Goal: Task Accomplishment & Management: Manage account settings

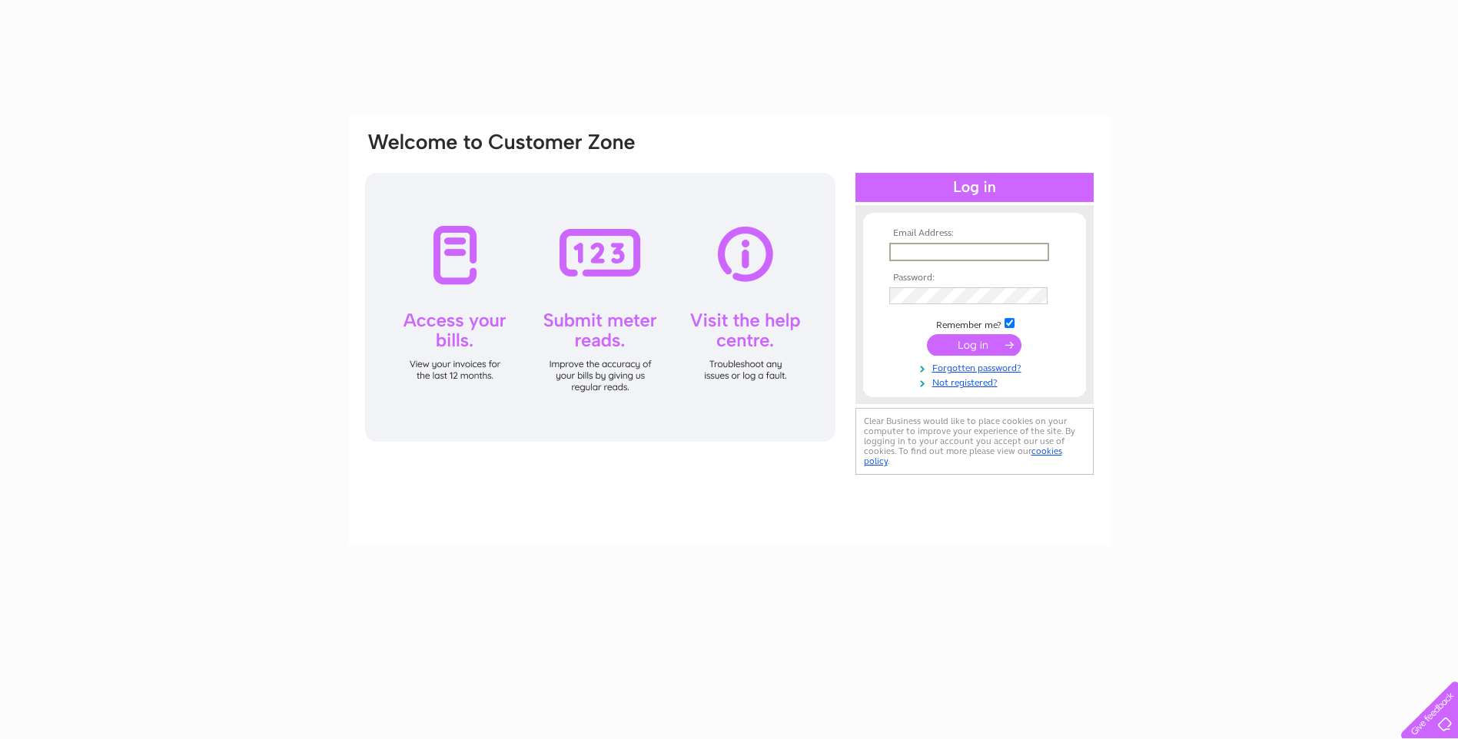
click at [897, 248] on input "text" at bounding box center [969, 252] width 160 height 18
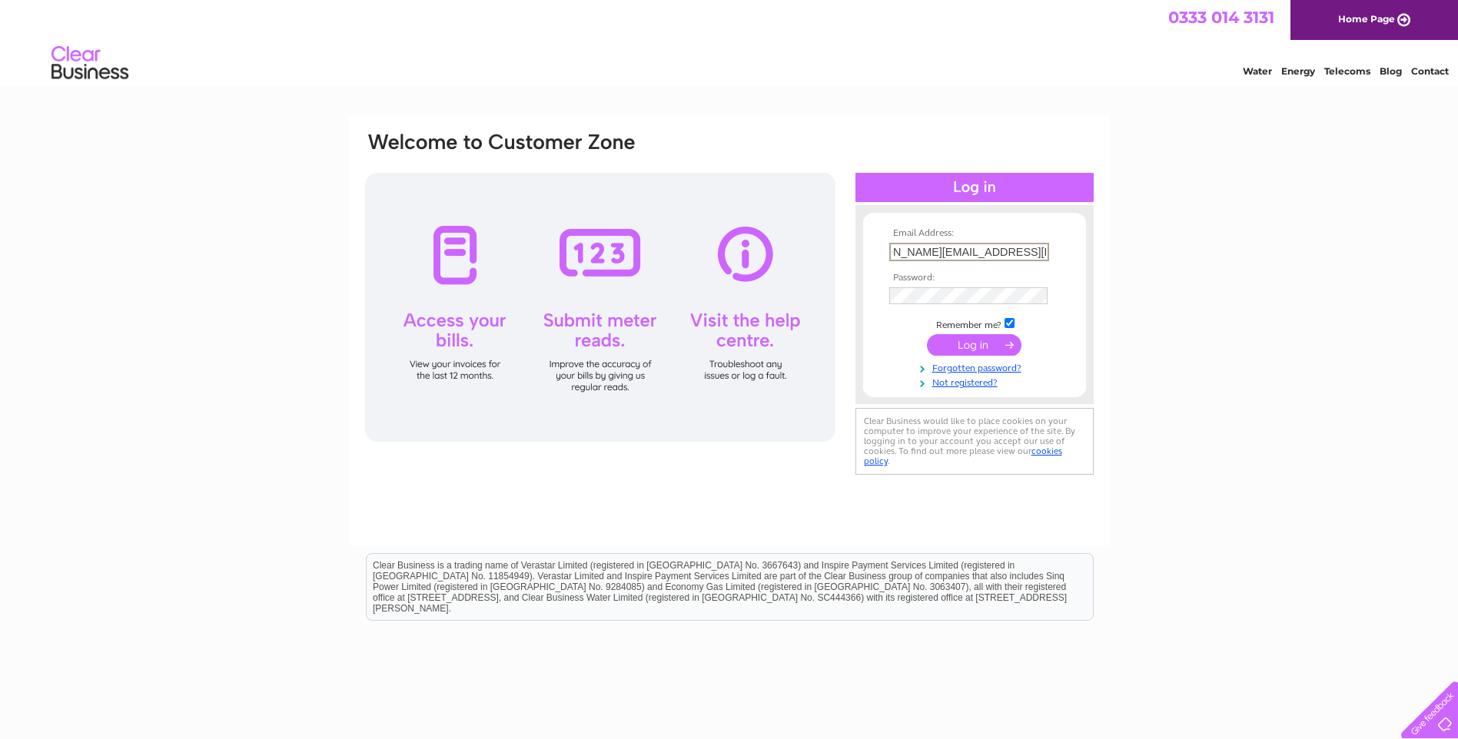
scroll to position [0, 46]
type input "[PERSON_NAME][EMAIL_ADDRESS][PERSON_NAME][DOMAIN_NAME]"
click at [967, 347] on input "submit" at bounding box center [974, 345] width 95 height 22
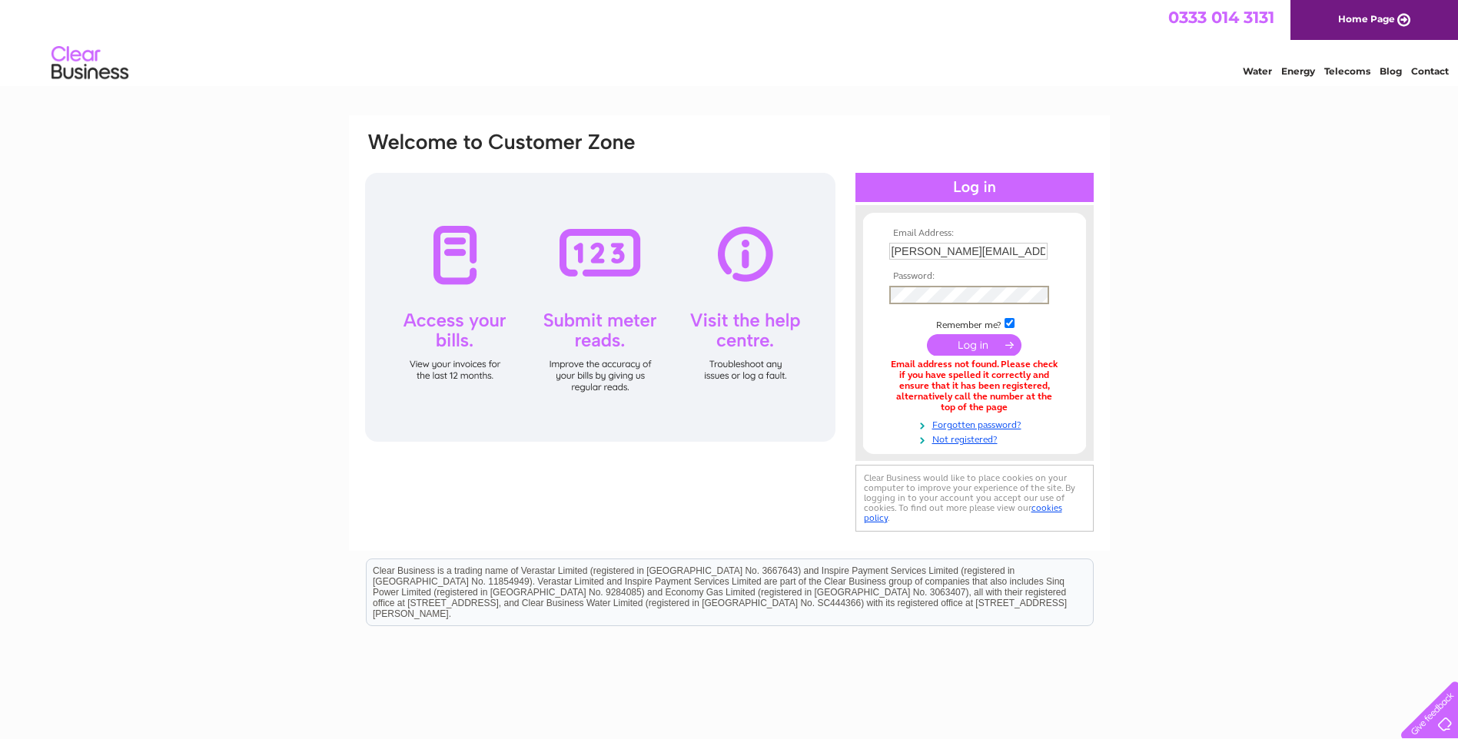
click at [927, 334] on input "submit" at bounding box center [974, 345] width 95 height 22
drag, startPoint x: 959, startPoint y: 249, endPoint x: 874, endPoint y: 252, distance: 84.6
click at [875, 251] on form "Email Address: pamela.hinton@mackieandbrechin.co.uk Password:" at bounding box center [974, 336] width 223 height 217
type input "vets@mackieandbrechin.co.uk"
click at [959, 348] on input "submit" at bounding box center [974, 345] width 95 height 22
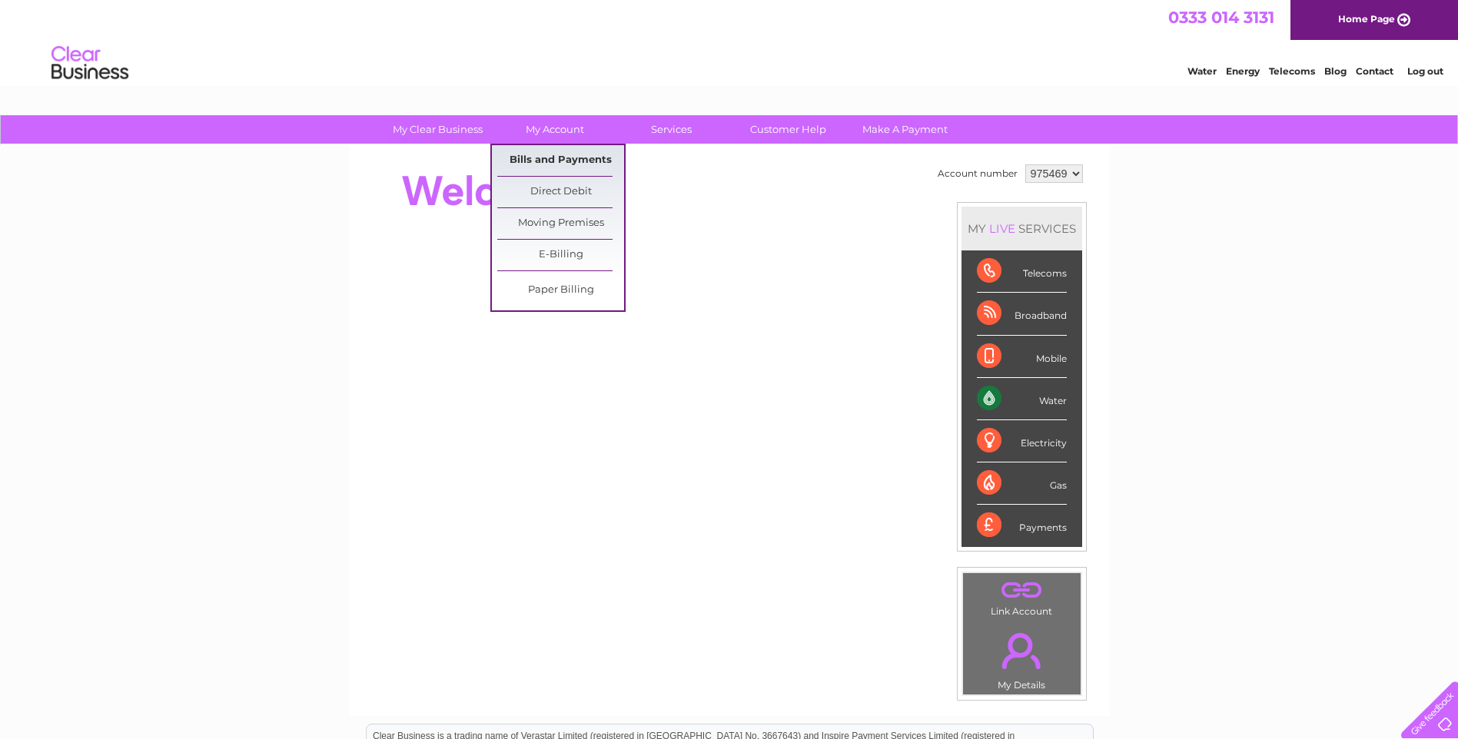
click at [573, 161] on link "Bills and Payments" at bounding box center [560, 160] width 127 height 31
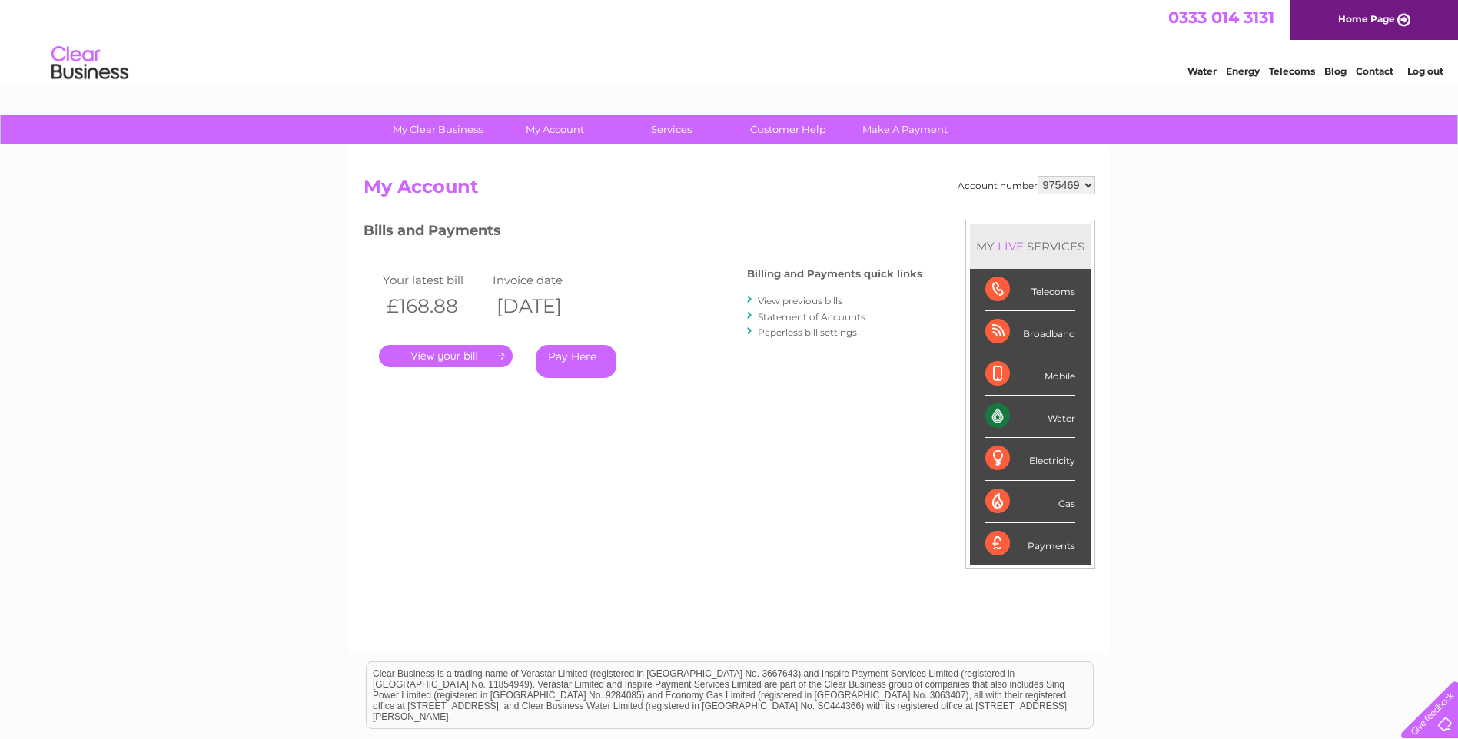
click at [448, 357] on link "." at bounding box center [446, 356] width 134 height 22
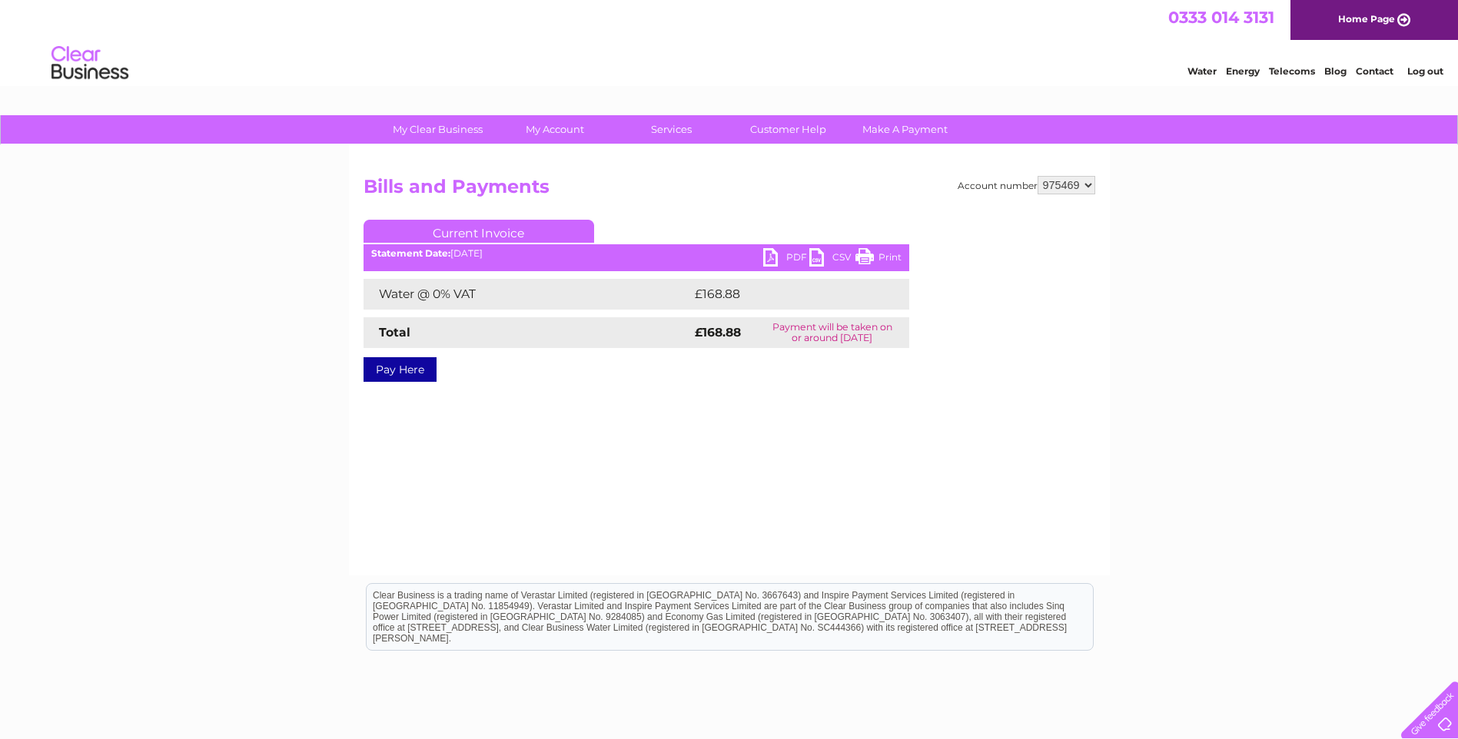
click at [768, 257] on link "PDF" at bounding box center [786, 259] width 46 height 22
